Goal: Information Seeking & Learning: Learn about a topic

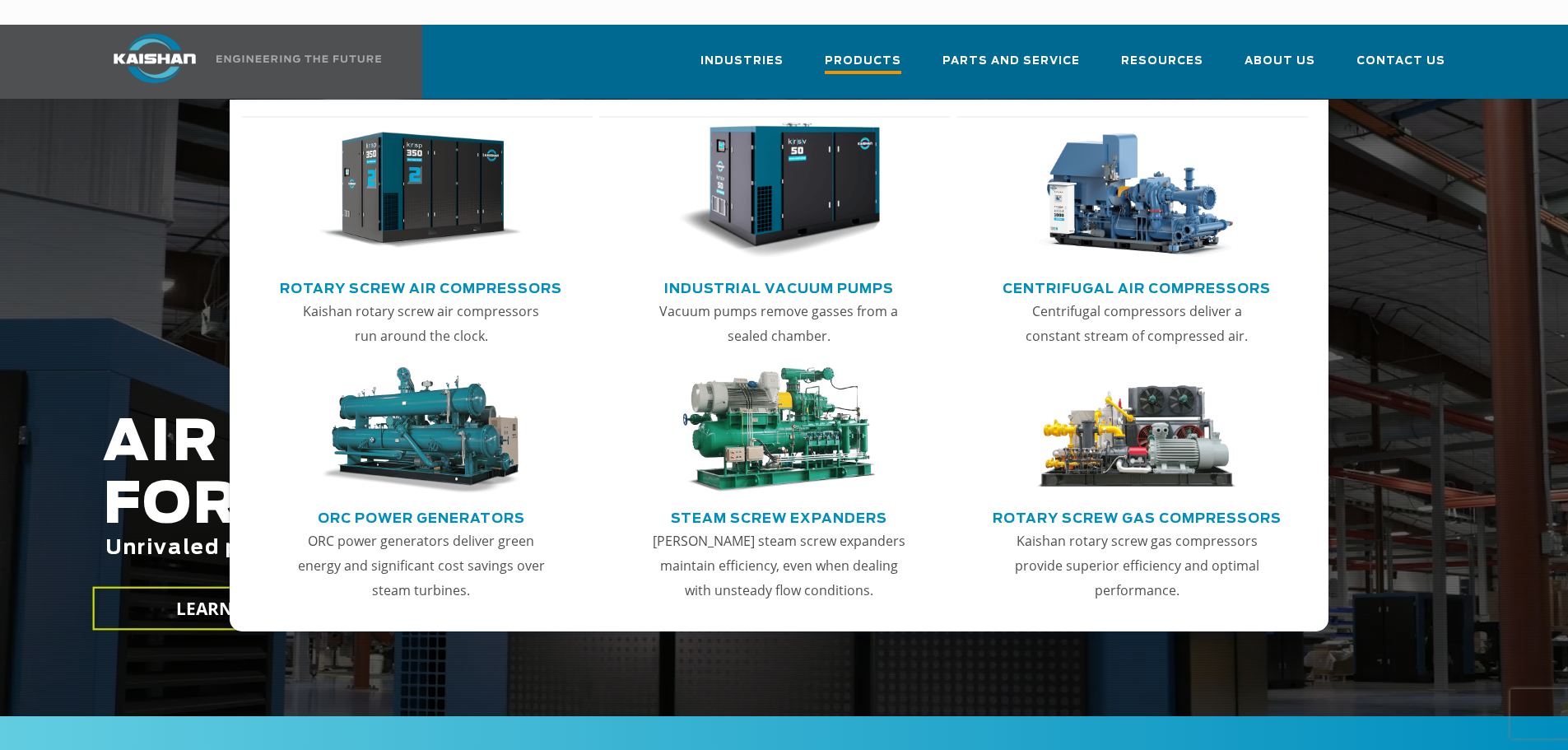
click at [892, 52] on span "Products" at bounding box center [863, 63] width 77 height 23
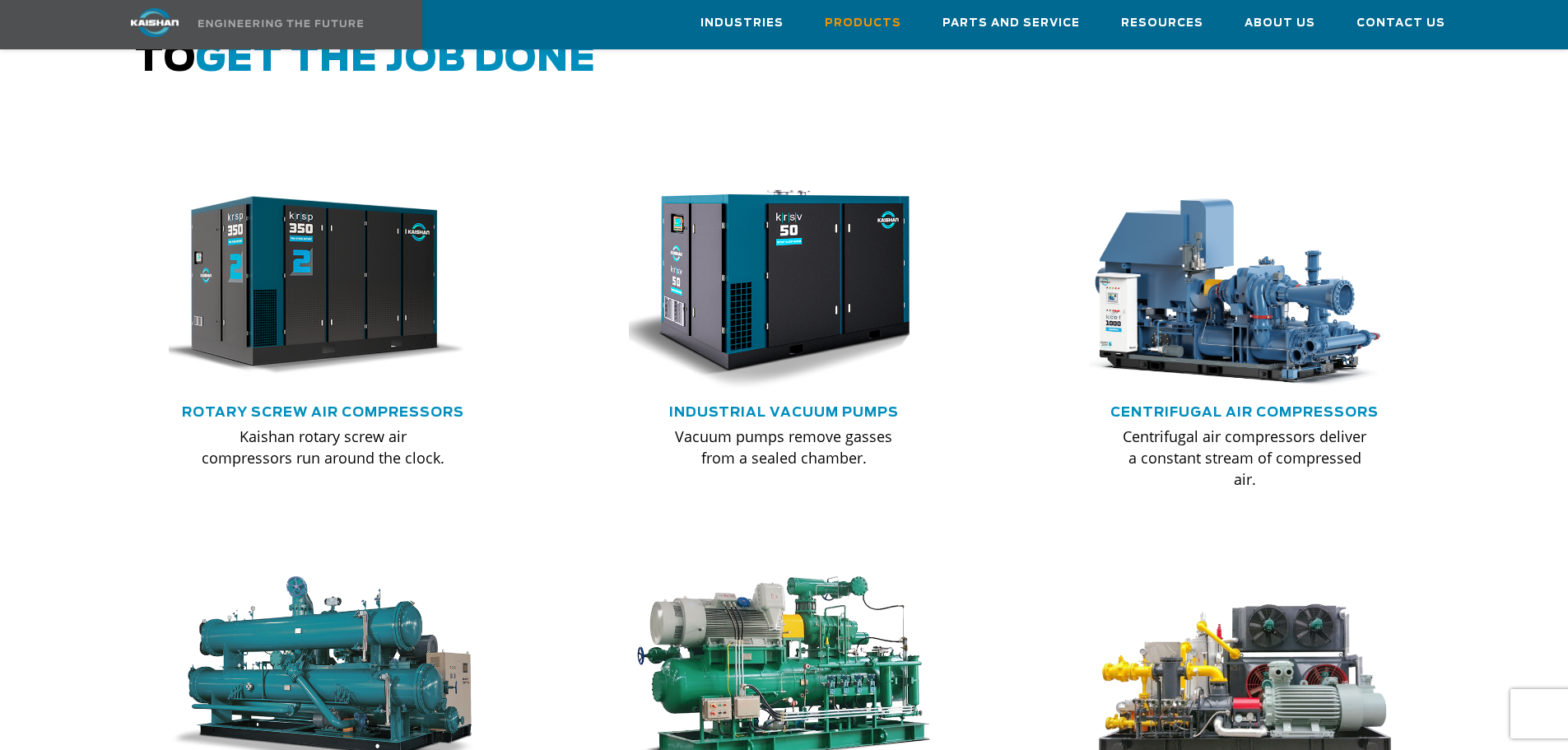
scroll to position [988, 0]
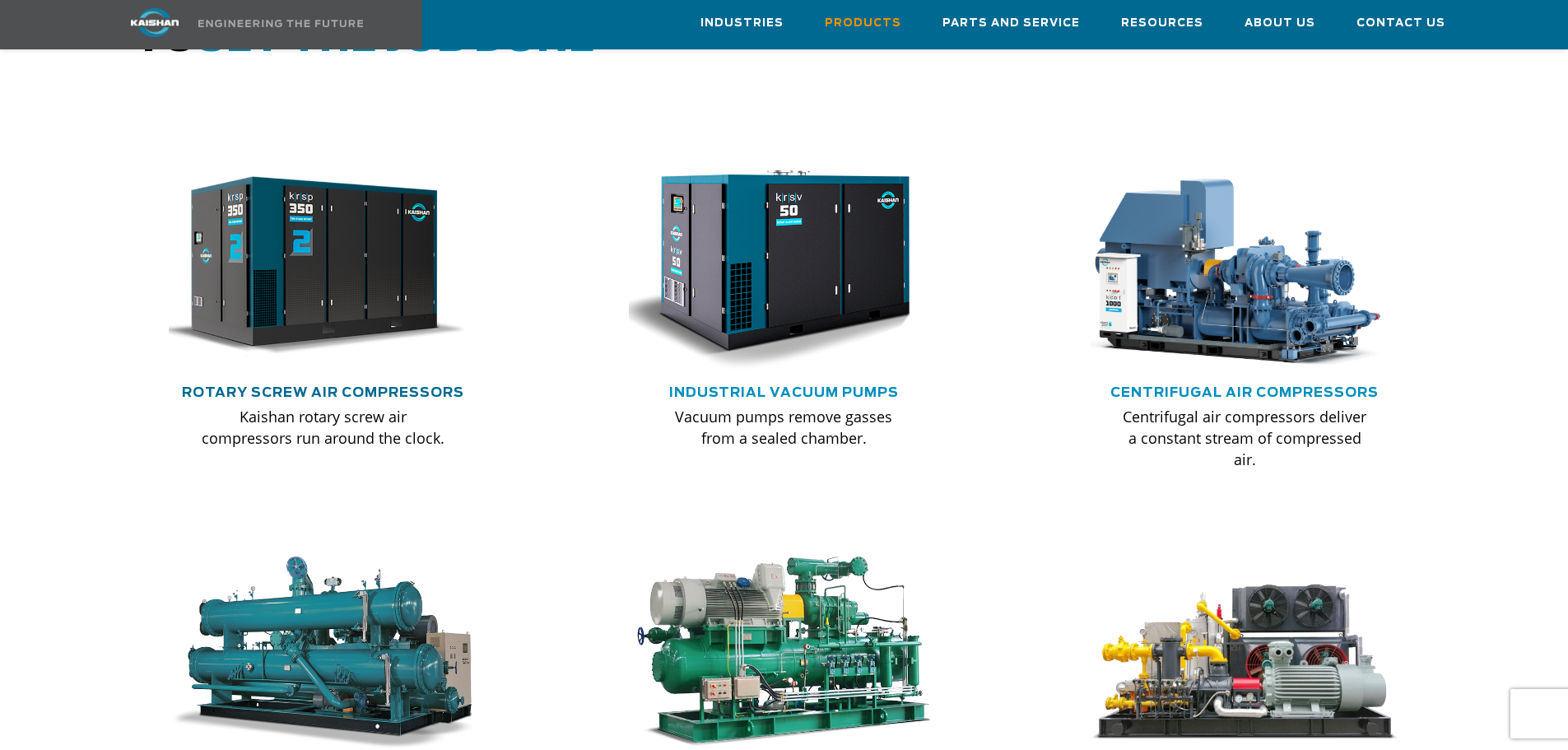
click at [374, 386] on link "Rotary Screw Air Compressors" at bounding box center [323, 392] width 282 height 14
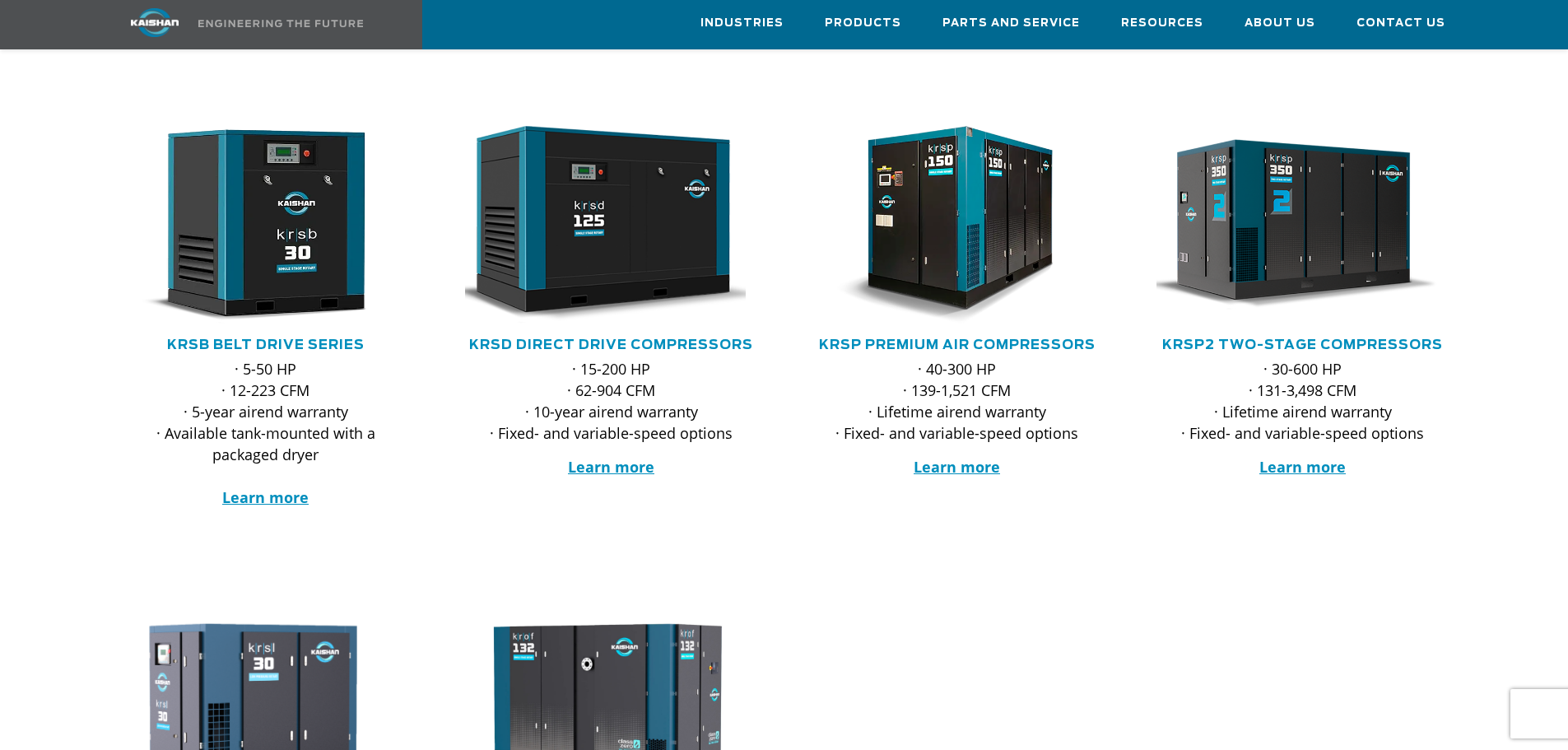
scroll to position [247, 0]
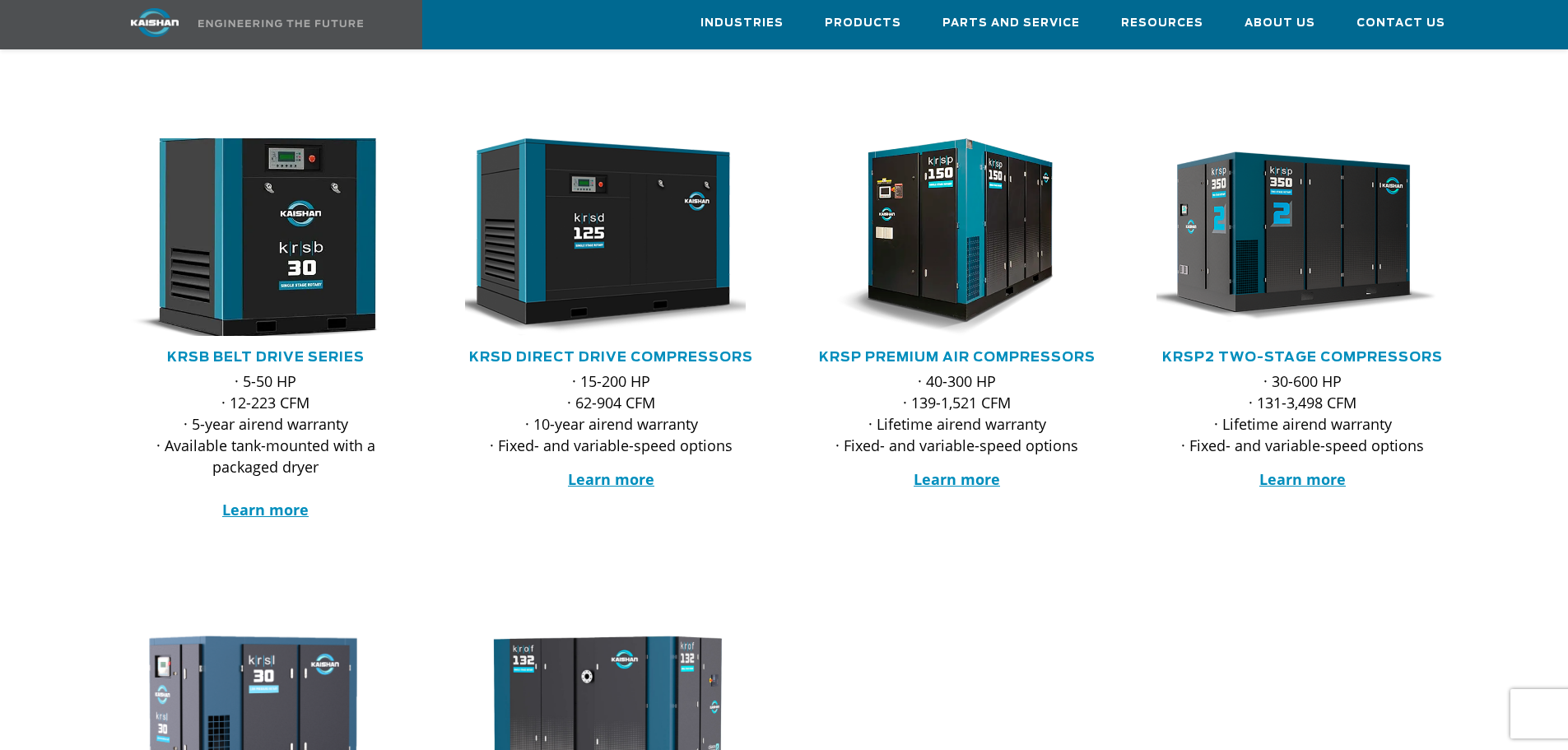
click at [295, 232] on img at bounding box center [253, 236] width 323 height 217
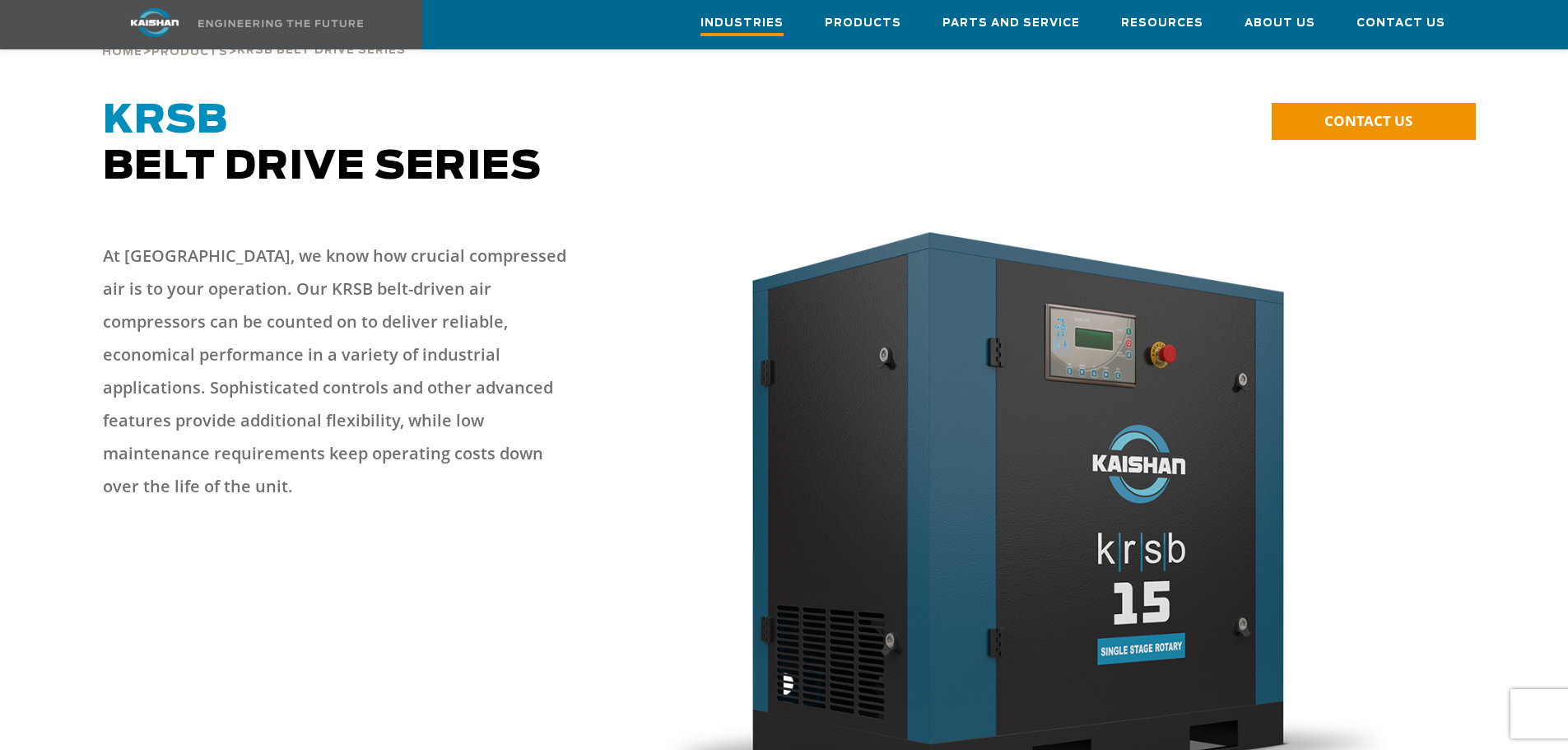
scroll to position [82, 0]
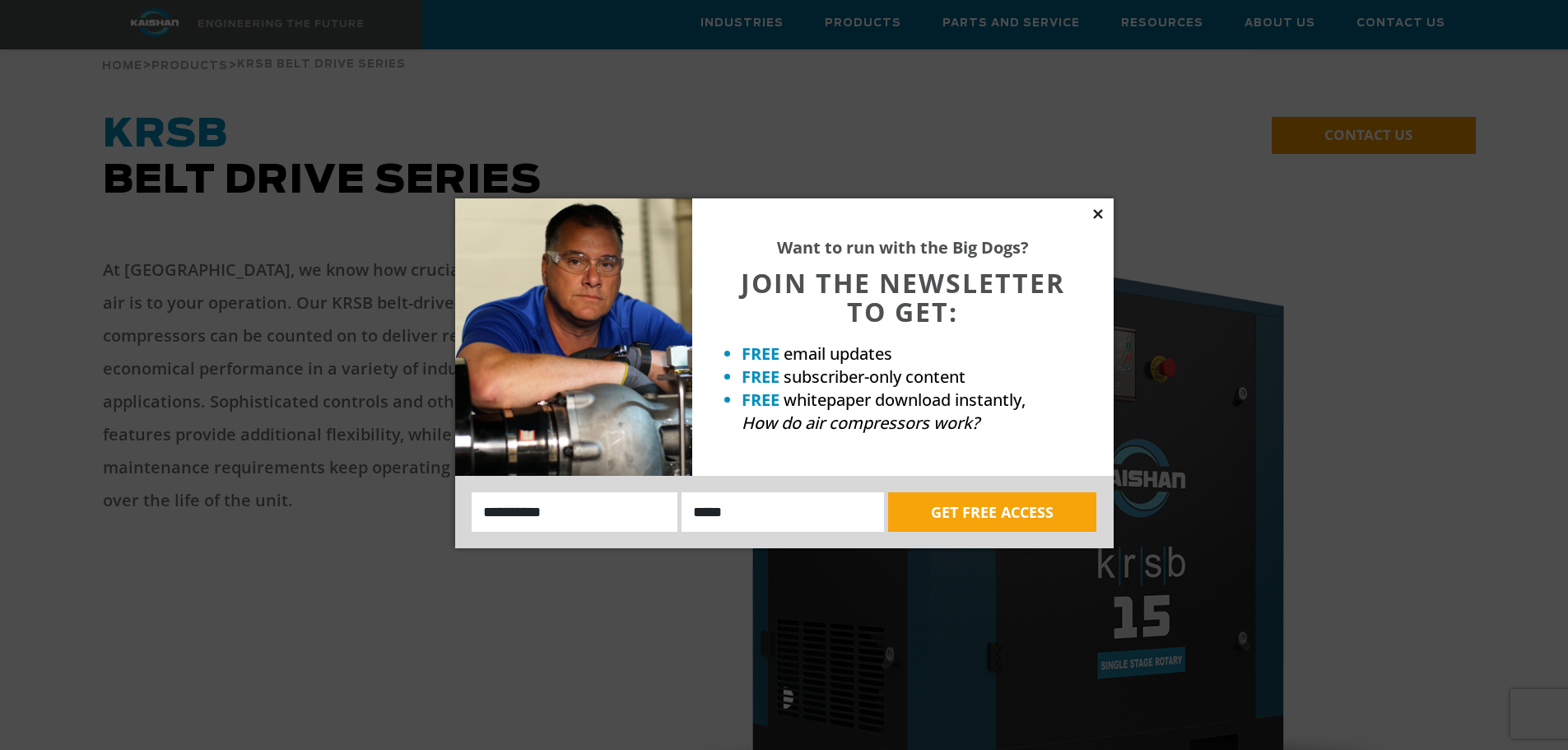
click at [1103, 214] on icon at bounding box center [1098, 214] width 14 height 14
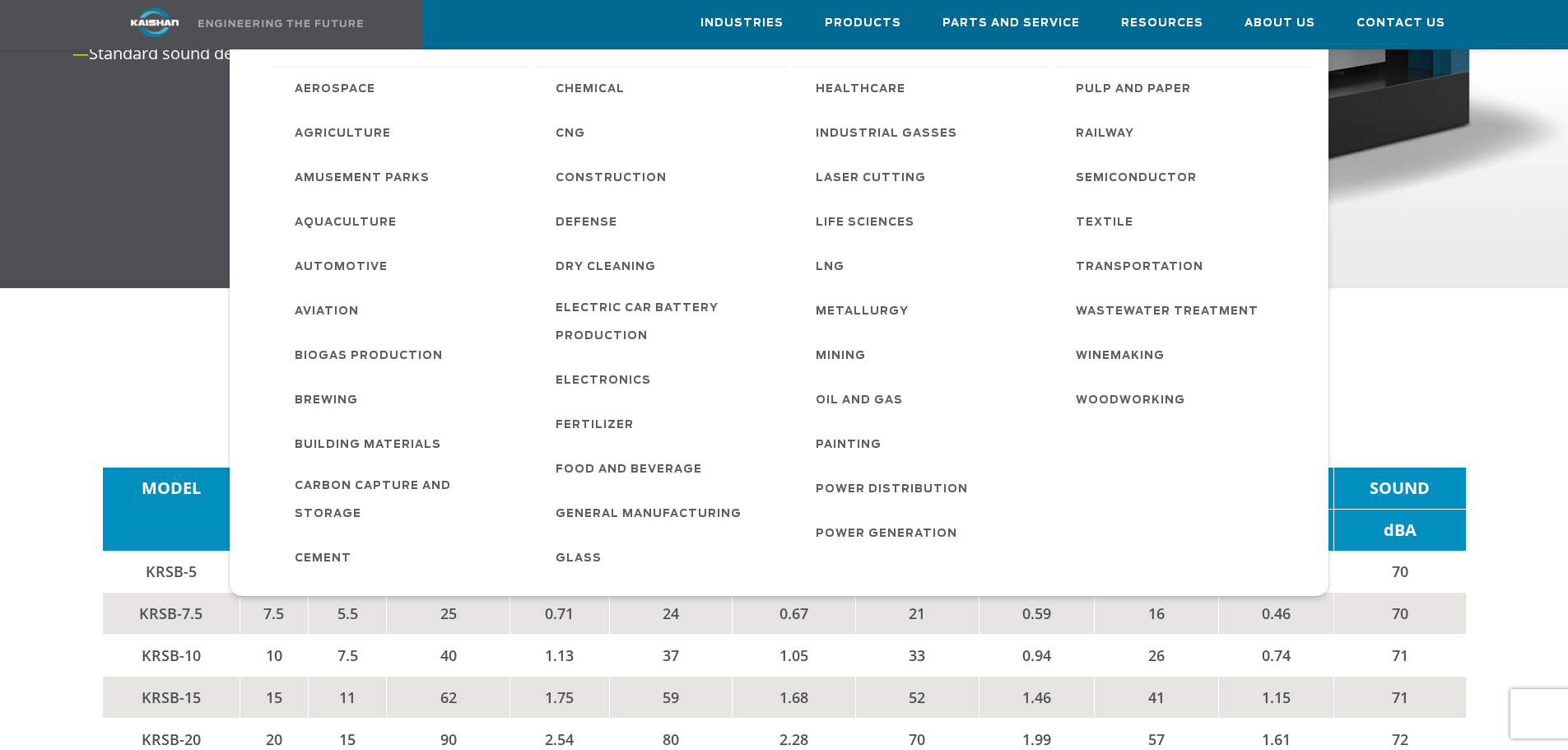
scroll to position [2140, 0]
